Goal: Book appointment/travel/reservation

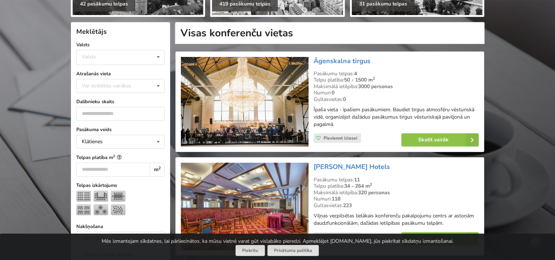
scroll to position [147, 0]
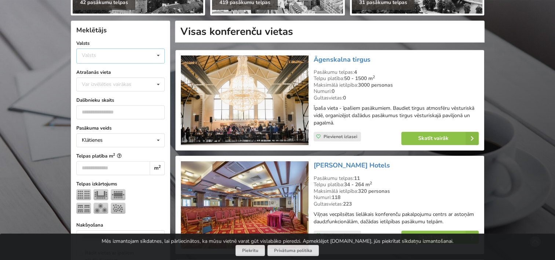
click at [128, 55] on div "Valsts Igaunija Latvija Lietuva" at bounding box center [120, 55] width 88 height 15
click at [104, 83] on div "Latvija" at bounding box center [121, 84] width 88 height 14
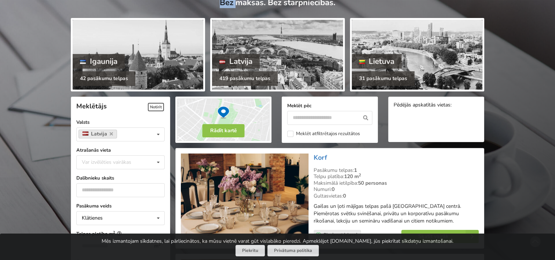
scroll to position [147, 0]
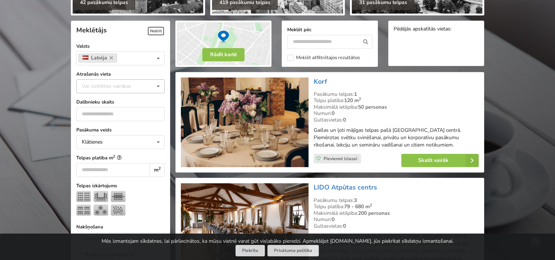
click at [101, 83] on div "Var izvēlēties vairākas" at bounding box center [114, 86] width 68 height 8
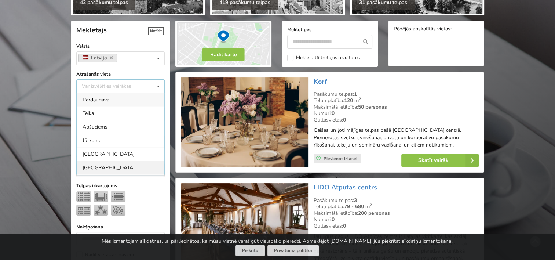
click at [98, 165] on div "Rīga" at bounding box center [121, 168] width 88 height 14
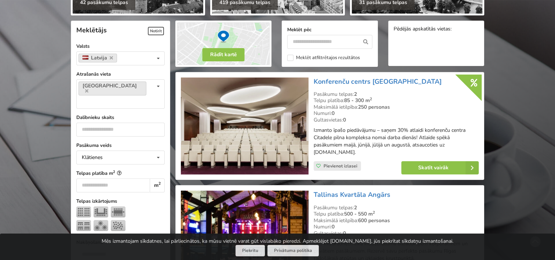
scroll to position [164, 0]
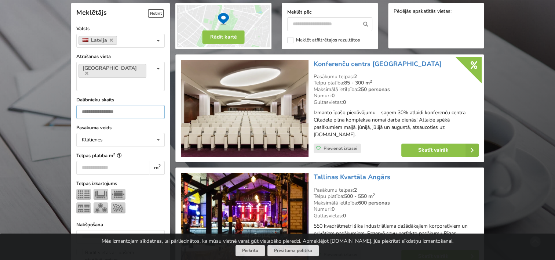
click at [96, 105] on input "number" at bounding box center [120, 112] width 88 height 14
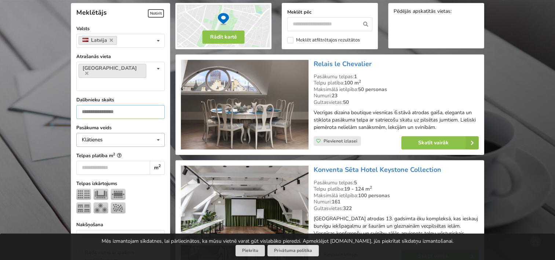
type input "**"
click at [89, 137] on div "Klātienes" at bounding box center [92, 139] width 21 height 5
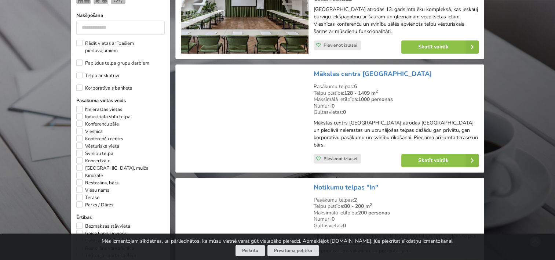
scroll to position [385, 0]
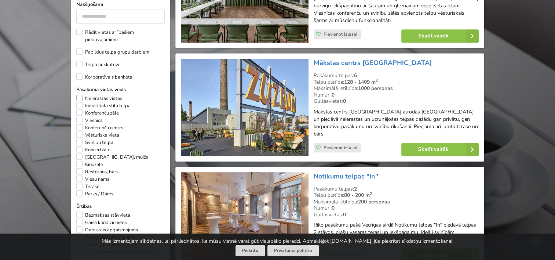
click at [111, 95] on label "Neierastas vietas" at bounding box center [99, 98] width 46 height 7
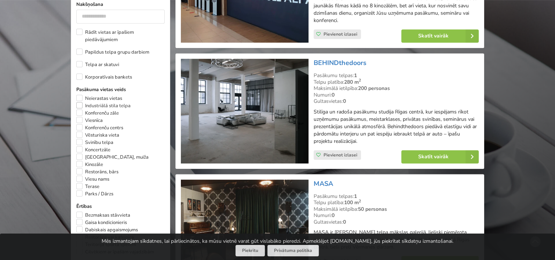
click at [127, 102] on label "Industriālā stila telpa" at bounding box center [103, 105] width 54 height 7
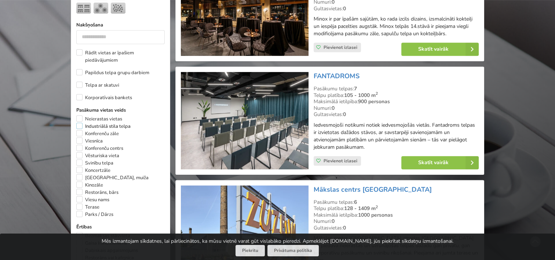
scroll to position [382, 0]
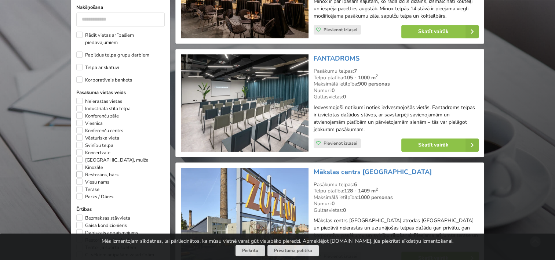
click at [93, 171] on label "Restorāns, bārs" at bounding box center [97, 174] width 42 height 7
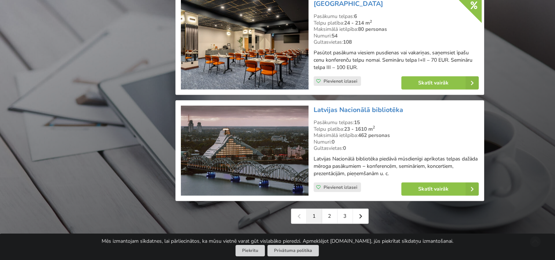
scroll to position [1780, 0]
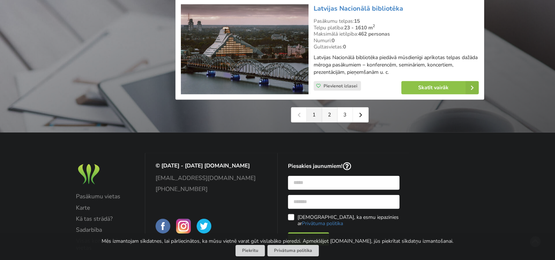
click at [331, 108] on link "2" at bounding box center [329, 115] width 15 height 15
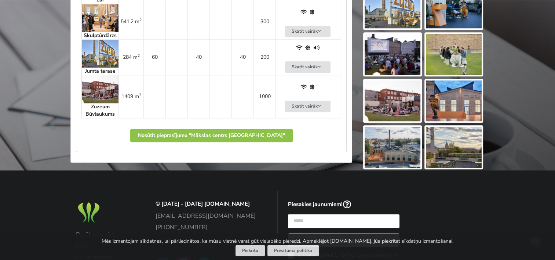
scroll to position [624, 0]
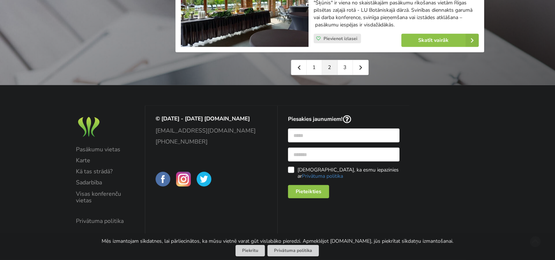
scroll to position [1775, 0]
click at [339, 68] on link "3" at bounding box center [345, 67] width 15 height 15
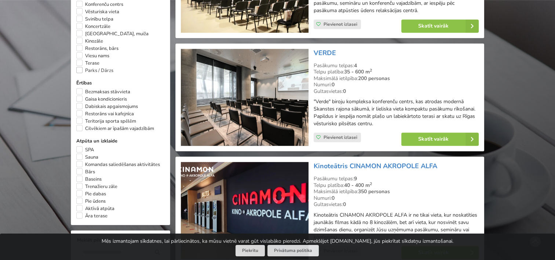
scroll to position [514, 0]
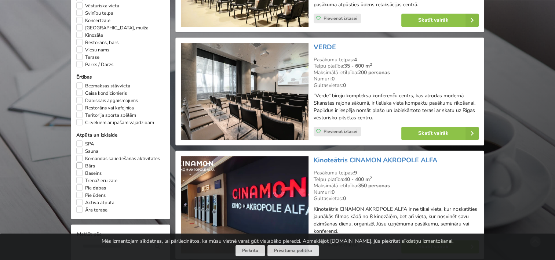
click at [85, 162] on label "Bārs" at bounding box center [85, 165] width 19 height 7
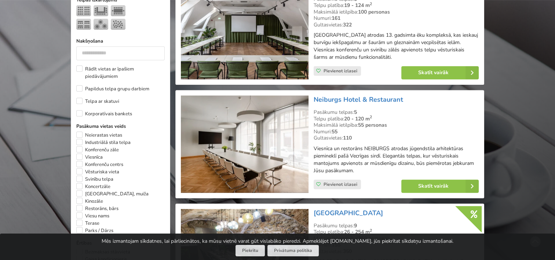
scroll to position [495, 0]
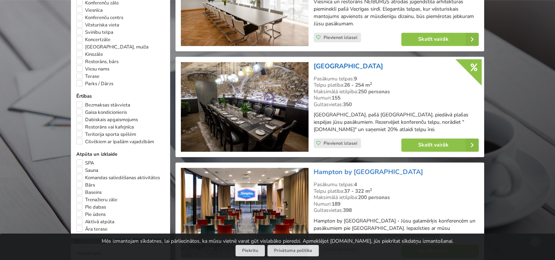
click at [371, 68] on link "[GEOGRAPHIC_DATA]" at bounding box center [348, 66] width 69 height 9
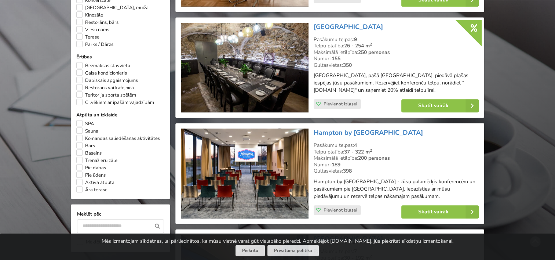
scroll to position [458, 0]
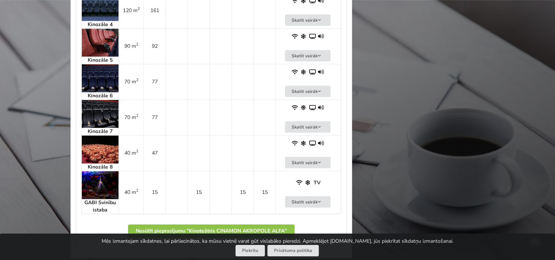
scroll to position [551, 0]
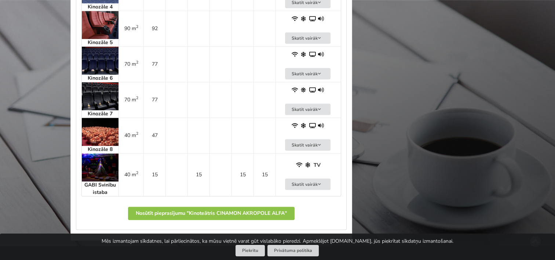
click at [102, 96] on img at bounding box center [100, 96] width 37 height 28
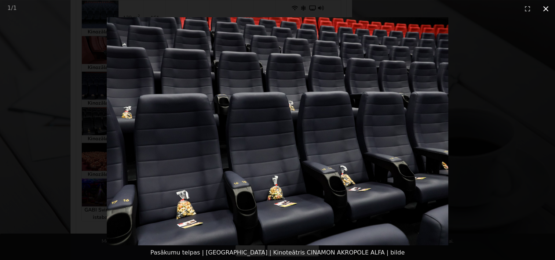
click at [549, 4] on button "Close gallery" at bounding box center [546, 8] width 18 height 17
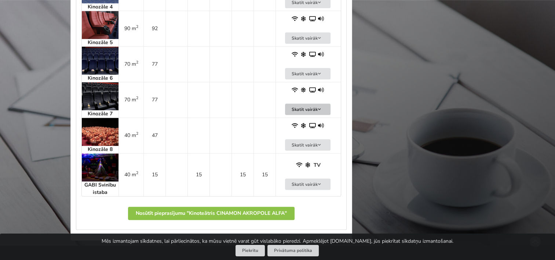
click at [312, 112] on button "Skatīt vairāk" at bounding box center [308, 109] width 46 height 11
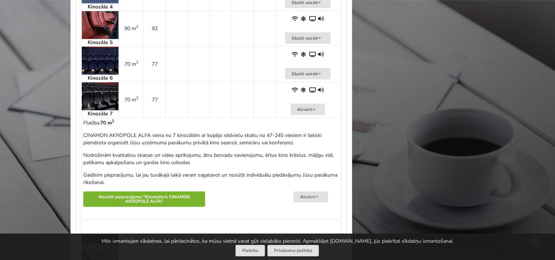
click at [141, 203] on button "Nosūtīt pieprasījumu "Kinoteātris CINAMON AKROPOLE ALFA"" at bounding box center [144, 199] width 122 height 16
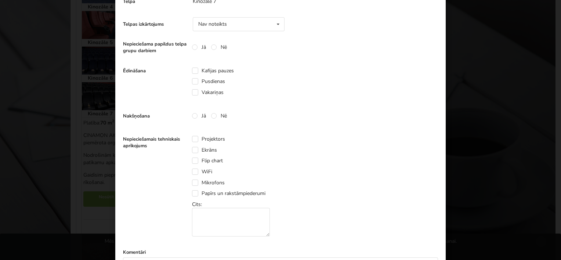
scroll to position [184, 0]
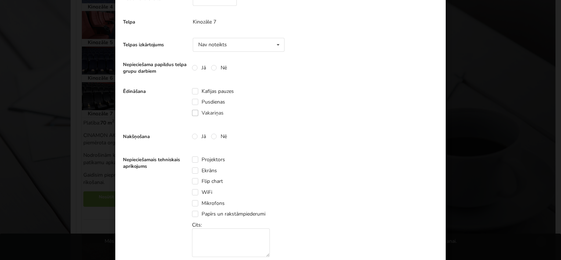
click at [192, 113] on label "Vakariņas" at bounding box center [208, 113] width 32 height 6
click at [195, 90] on label "Kafijas pauzes" at bounding box center [213, 91] width 42 height 6
click at [213, 135] on label "Nē" at bounding box center [219, 136] width 16 height 6
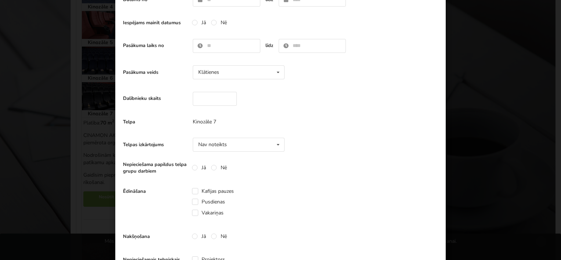
scroll to position [73, 0]
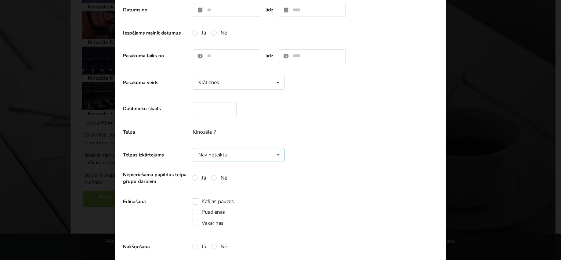
click at [202, 154] on div "Nav noteikts" at bounding box center [212, 154] width 29 height 5
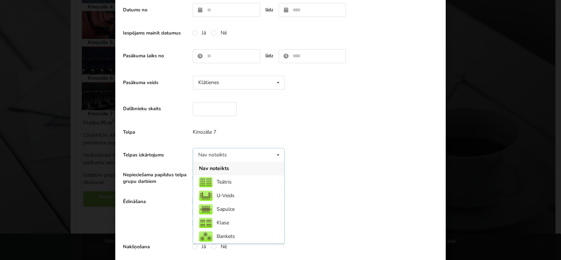
click at [202, 154] on div "Nav noteikts" at bounding box center [212, 154] width 29 height 5
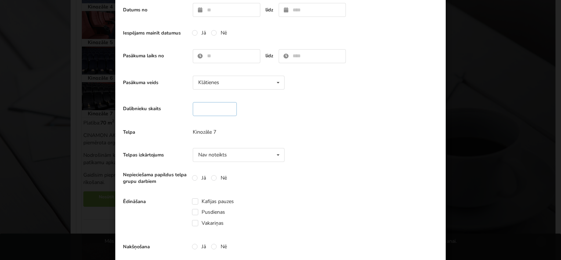
click at [196, 107] on input "number" at bounding box center [215, 109] width 44 height 14
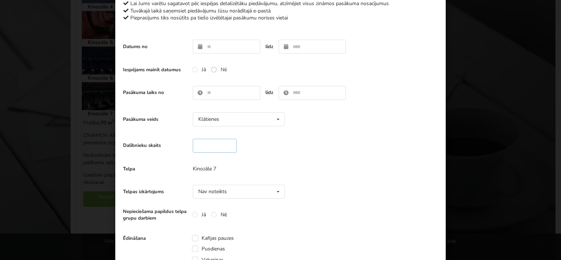
type input "**"
click at [213, 69] on label "Nē" at bounding box center [219, 69] width 16 height 6
click at [219, 44] on input "text" at bounding box center [227, 47] width 68 height 14
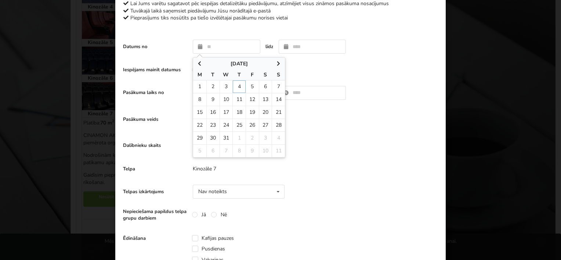
type input "**********"
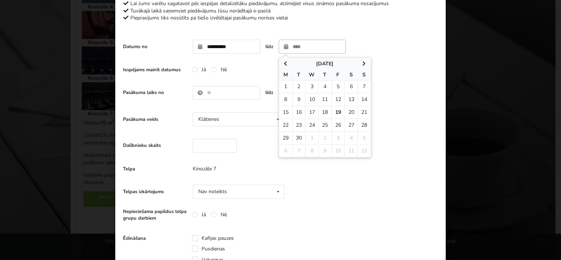
click at [362, 64] on icon at bounding box center [364, 63] width 6 height 5
click at [361, 64] on icon at bounding box center [364, 63] width 6 height 5
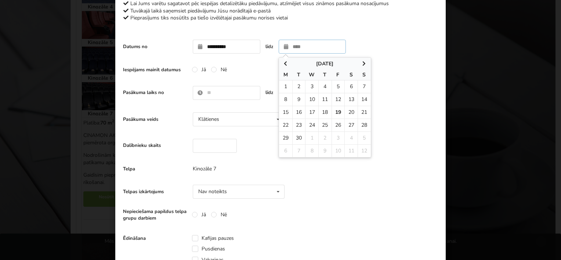
click at [361, 64] on icon at bounding box center [364, 63] width 6 height 5
click at [282, 64] on icon at bounding box center [285, 63] width 6 height 5
click at [361, 61] on icon at bounding box center [364, 63] width 6 height 5
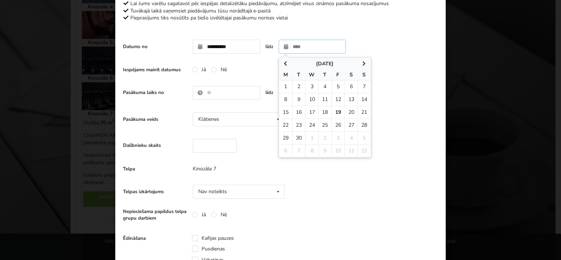
click at [316, 49] on input "text" at bounding box center [313, 47] width 68 height 14
click at [324, 84] on td "4" at bounding box center [324, 86] width 13 height 12
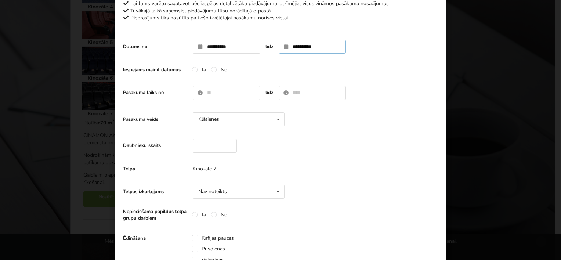
type input "**********"
click at [235, 94] on input "text" at bounding box center [227, 93] width 68 height 14
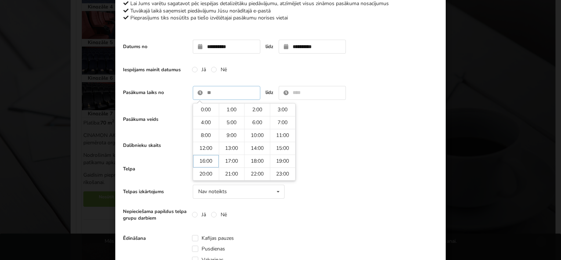
type input "*****"
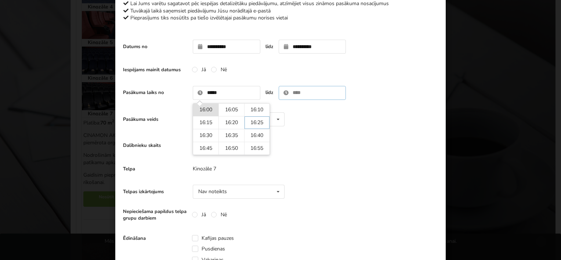
click at [303, 97] on input "text" at bounding box center [313, 93] width 68 height 14
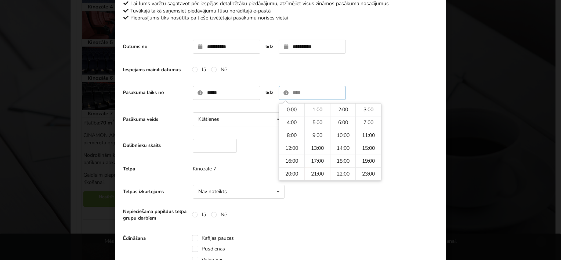
type input "*****"
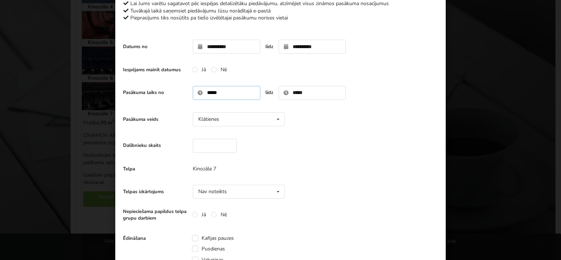
click at [220, 90] on input "*****" at bounding box center [227, 93] width 68 height 14
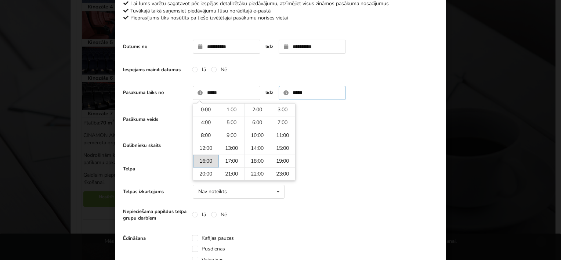
click at [342, 97] on input "*****" at bounding box center [313, 93] width 68 height 14
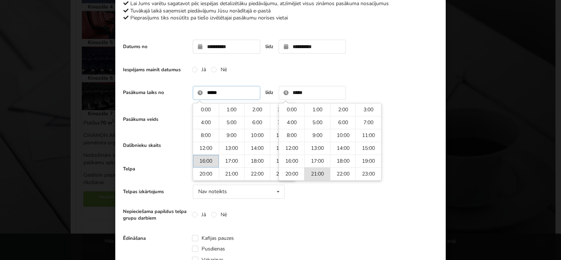
click at [228, 93] on input "*****" at bounding box center [227, 93] width 68 height 14
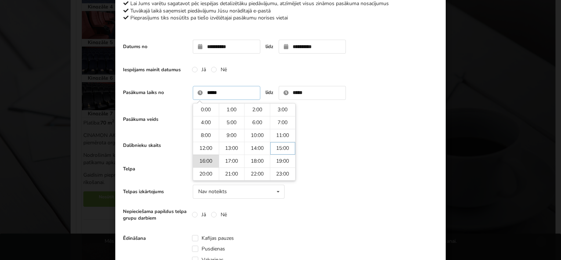
type input "*****"
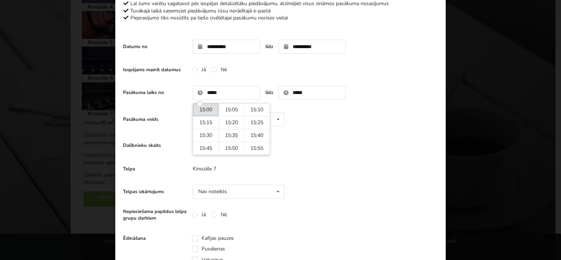
click at [342, 148] on div "Dalībnieku skaits **" at bounding box center [280, 145] width 315 height 21
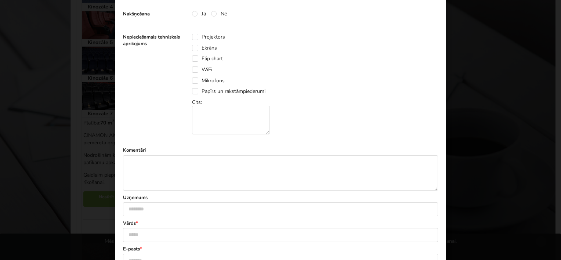
scroll to position [294, 0]
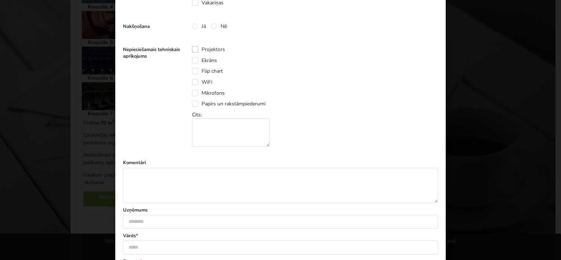
click at [213, 50] on label "Projektors" at bounding box center [208, 49] width 33 height 6
click at [212, 58] on label "Ekrāns" at bounding box center [204, 60] width 25 height 6
click at [199, 94] on label "Mikrofons" at bounding box center [208, 93] width 33 height 6
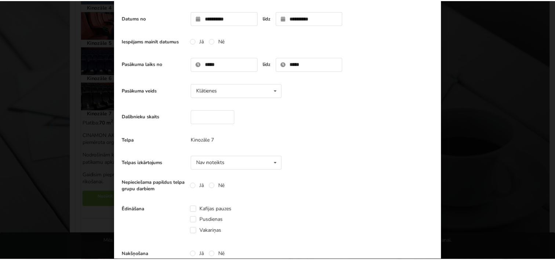
scroll to position [0, 0]
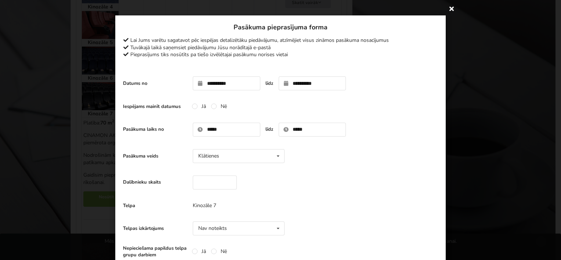
click at [451, 8] on icon at bounding box center [452, 9] width 12 height 12
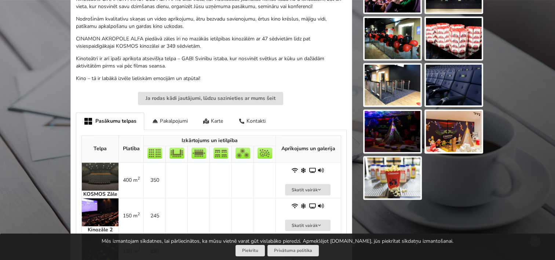
scroll to position [294, 0]
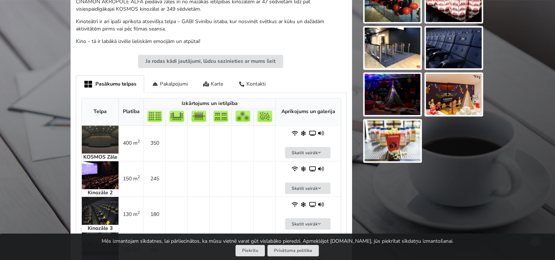
click at [105, 38] on p "Kino – tā ir labākā izvēle lieliskām emocijām un atpūtai!" at bounding box center [211, 41] width 271 height 7
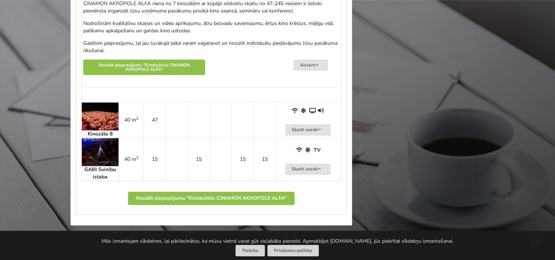
scroll to position [697, 0]
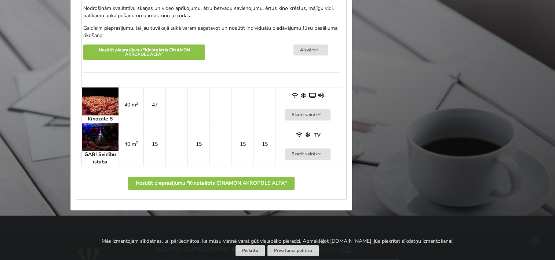
click at [112, 102] on img at bounding box center [100, 101] width 37 height 28
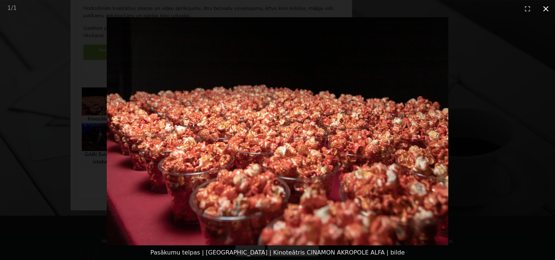
click at [548, 10] on button "Close gallery" at bounding box center [546, 8] width 18 height 17
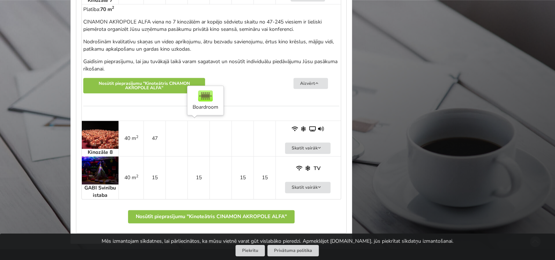
scroll to position [661, 0]
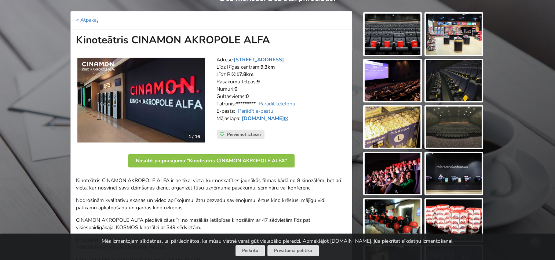
scroll to position [73, 0]
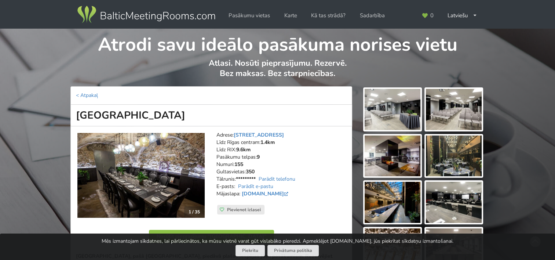
click at [436, 156] on img at bounding box center [454, 155] width 56 height 41
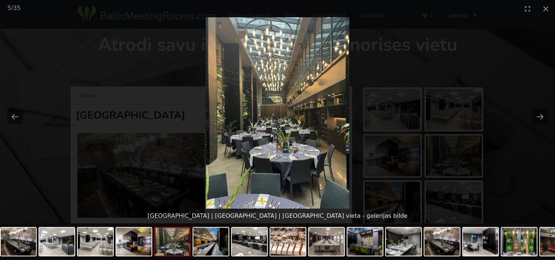
click at [536, 128] on picture at bounding box center [277, 112] width 555 height 191
